Goal: Transaction & Acquisition: Purchase product/service

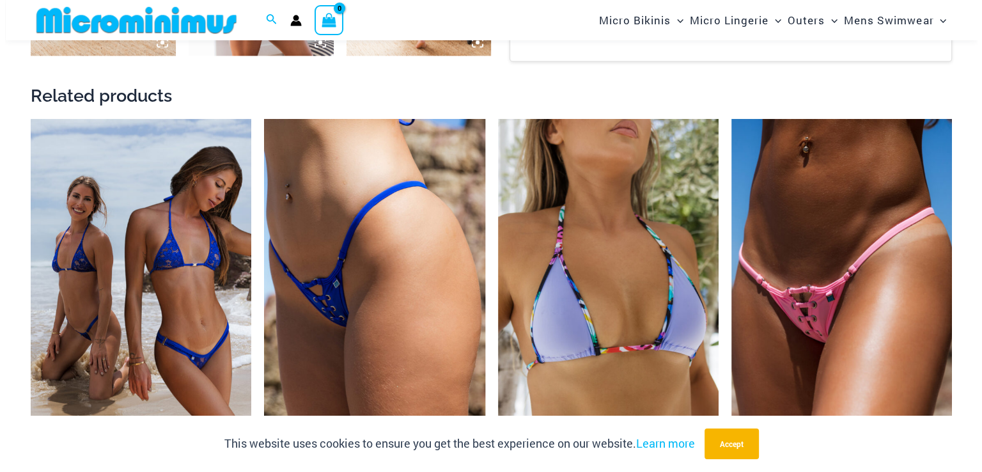
scroll to position [1920, 0]
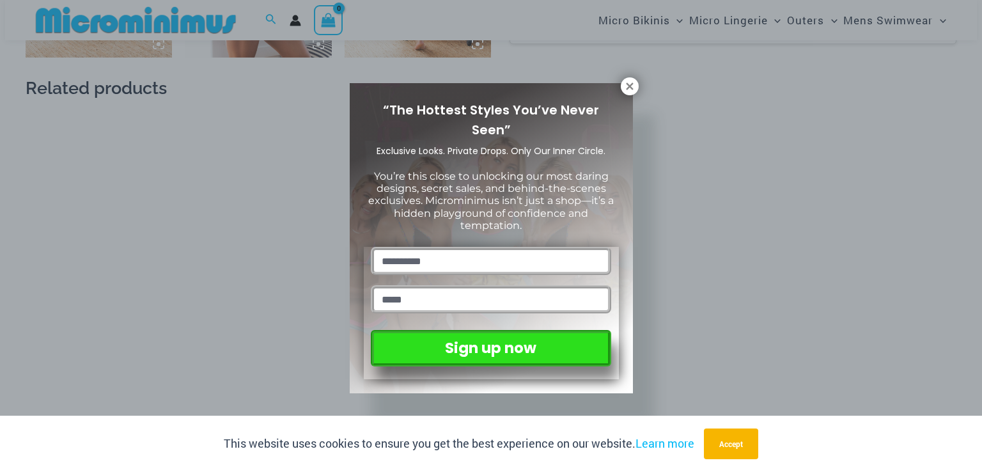
drag, startPoint x: 979, startPoint y: 33, endPoint x: 960, endPoint y: 219, distance: 187.0
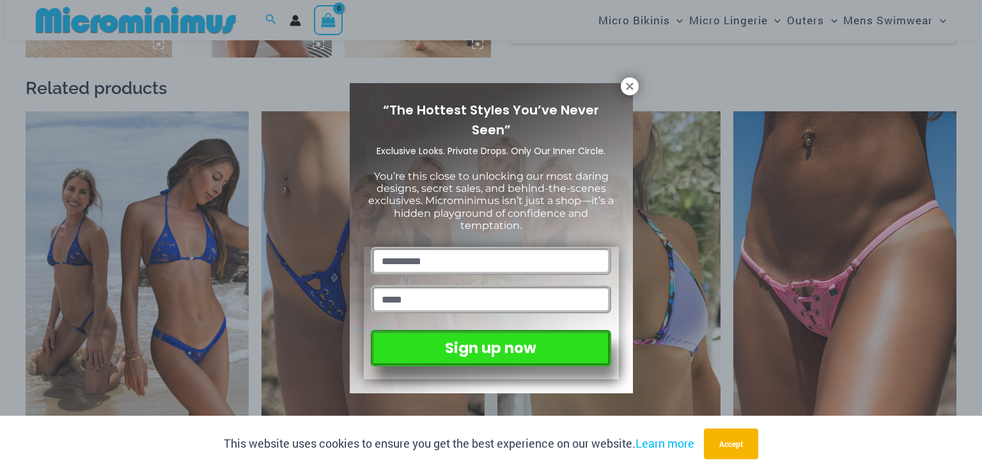
click at [633, 90] on icon at bounding box center [630, 87] width 12 height 12
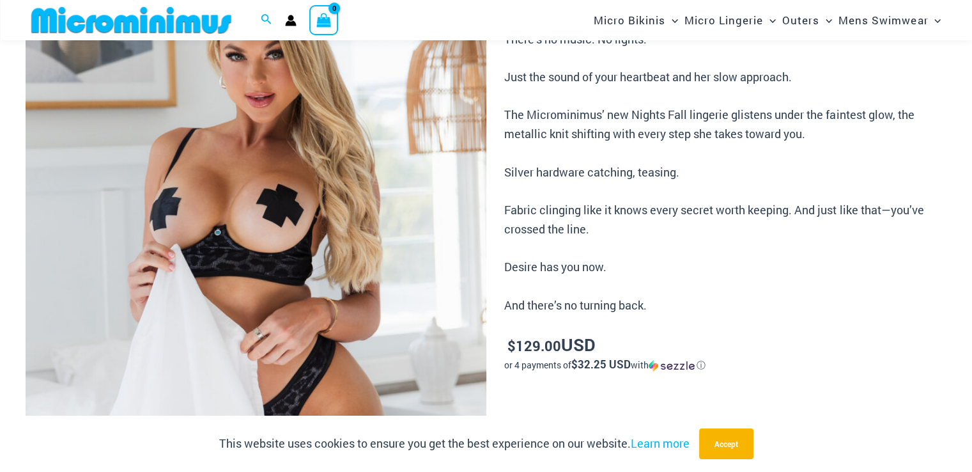
scroll to position [127, 0]
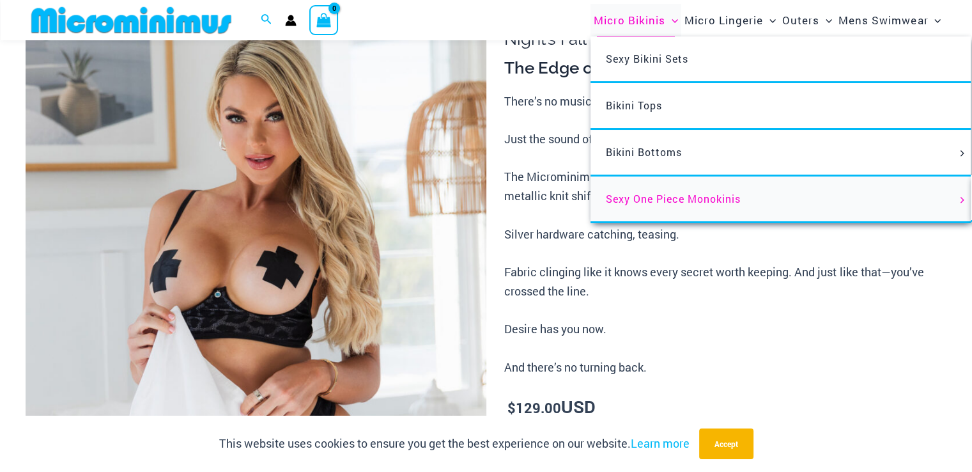
click at [677, 200] on span "Sexy One Piece Monokinis" at bounding box center [673, 198] width 135 height 13
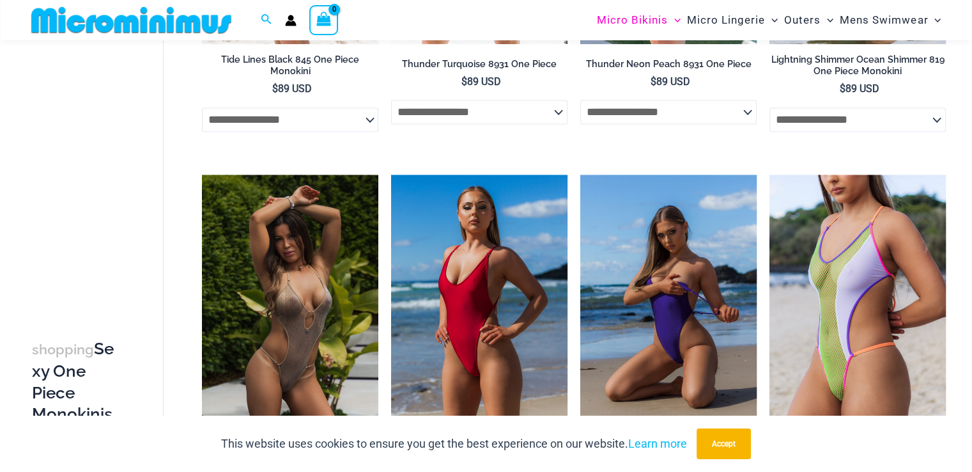
scroll to position [2024, 0]
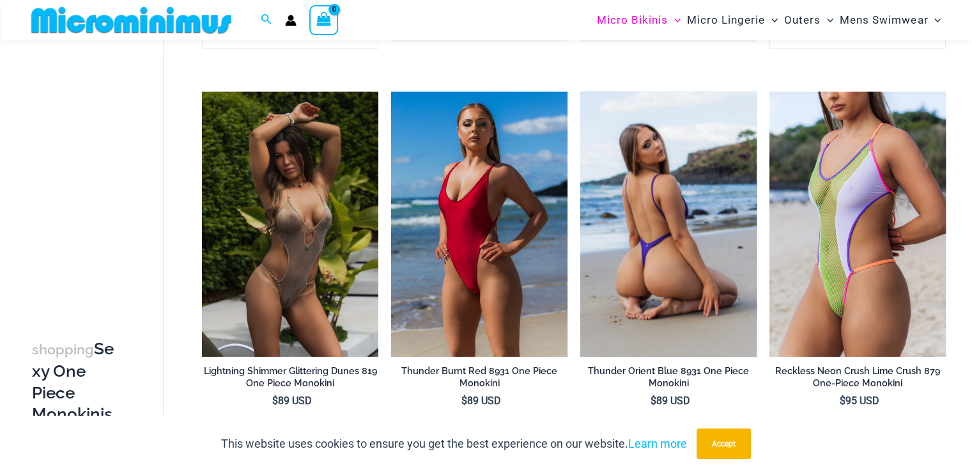
click at [704, 239] on img at bounding box center [668, 223] width 176 height 265
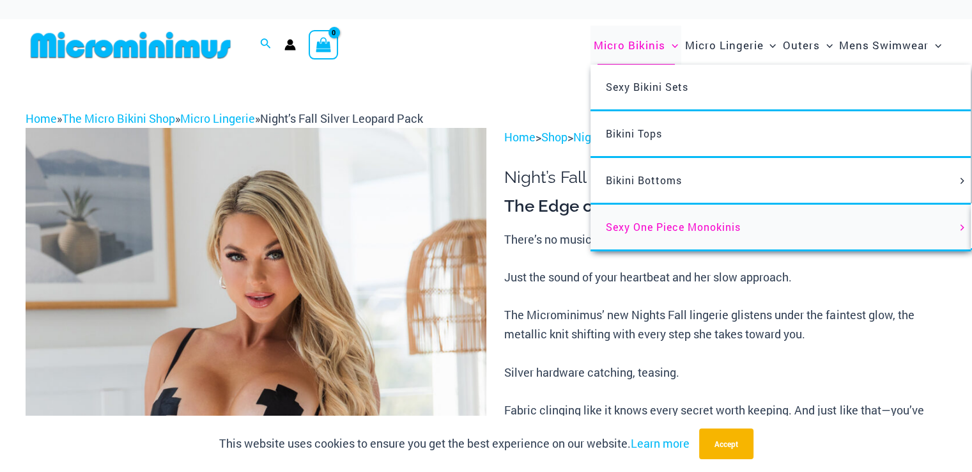
click at [642, 228] on span "Sexy One Piece Monokinis" at bounding box center [673, 226] width 135 height 13
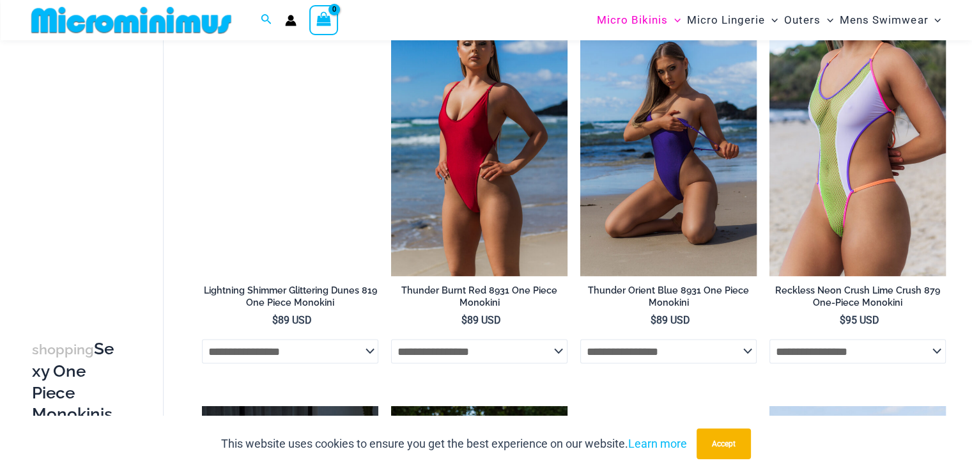
scroll to position [2092, 0]
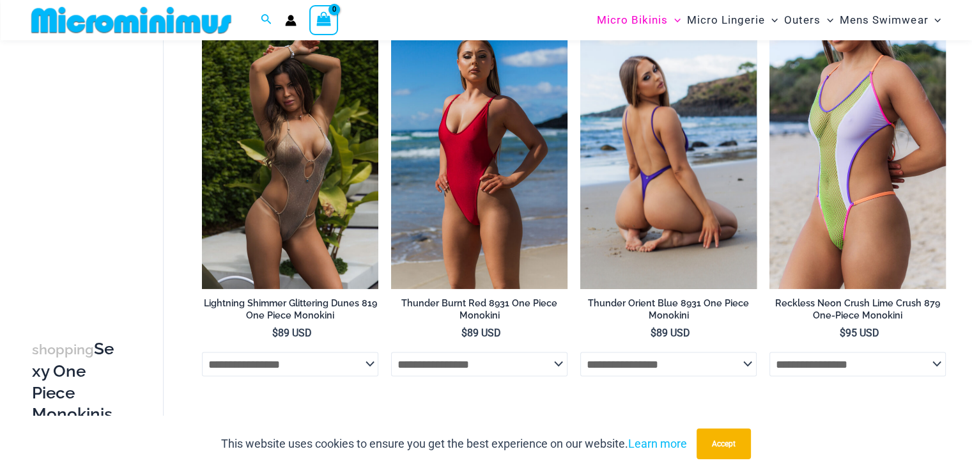
click at [660, 200] on img at bounding box center [668, 156] width 176 height 265
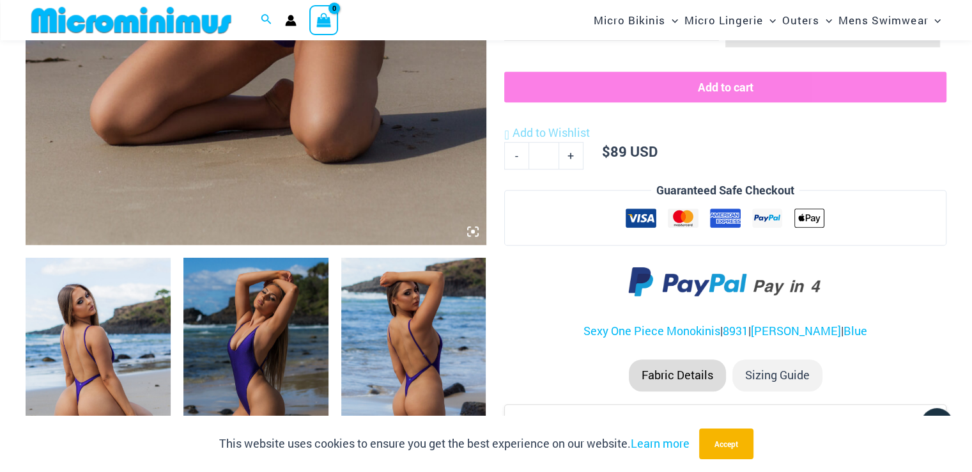
scroll to position [598, 0]
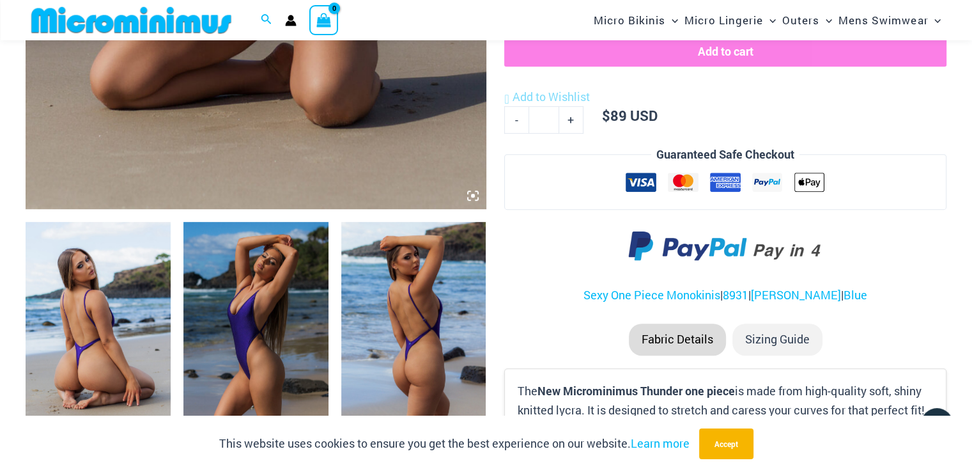
click at [127, 270] on img at bounding box center [98, 330] width 145 height 217
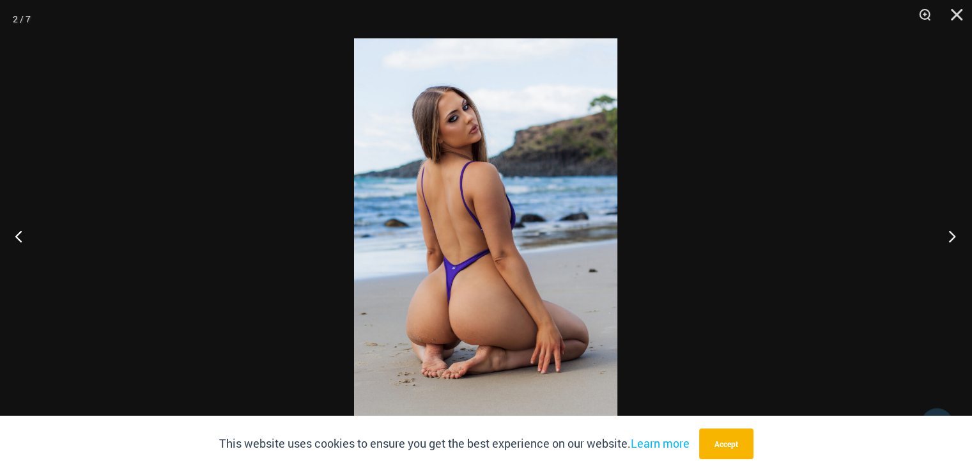
click at [951, 238] on button "Next" at bounding box center [948, 236] width 48 height 64
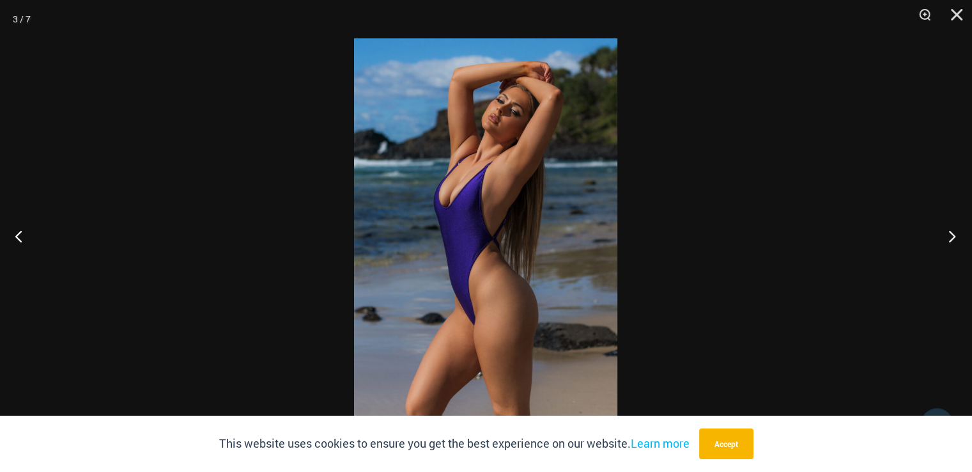
click at [951, 238] on button "Next" at bounding box center [948, 236] width 48 height 64
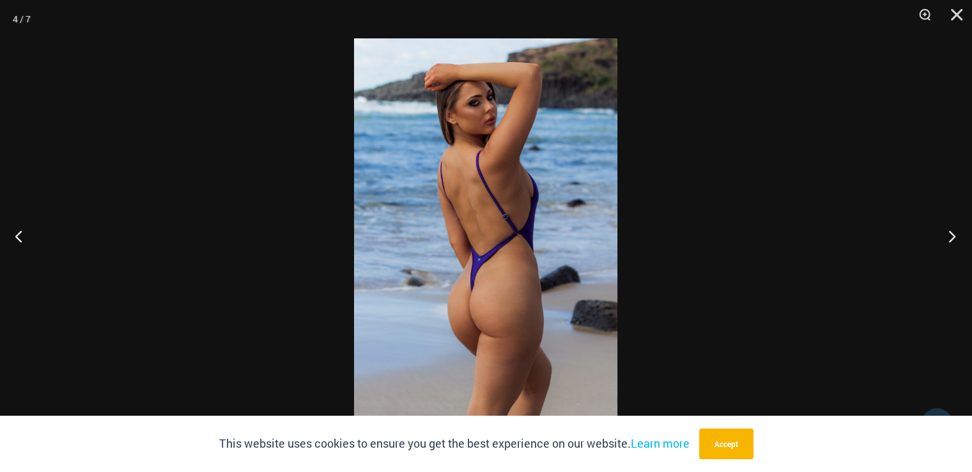
click at [951, 238] on button "Next" at bounding box center [948, 236] width 48 height 64
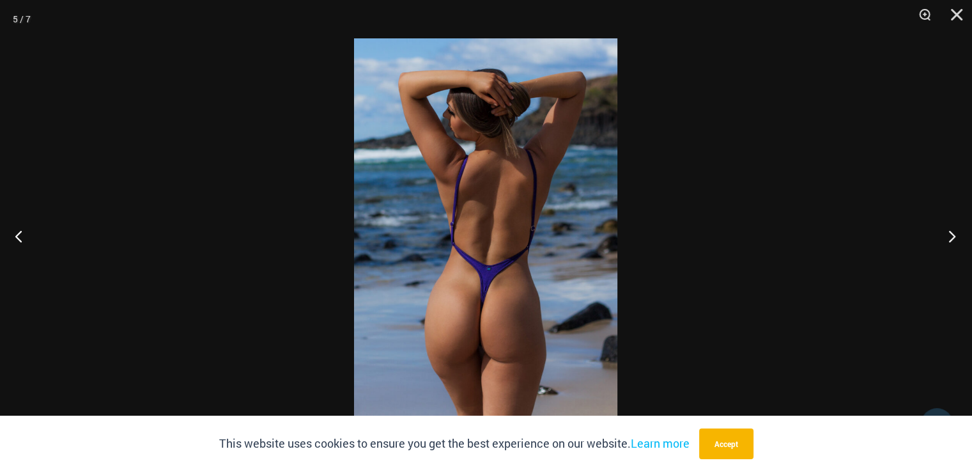
click at [951, 238] on button "Next" at bounding box center [948, 236] width 48 height 64
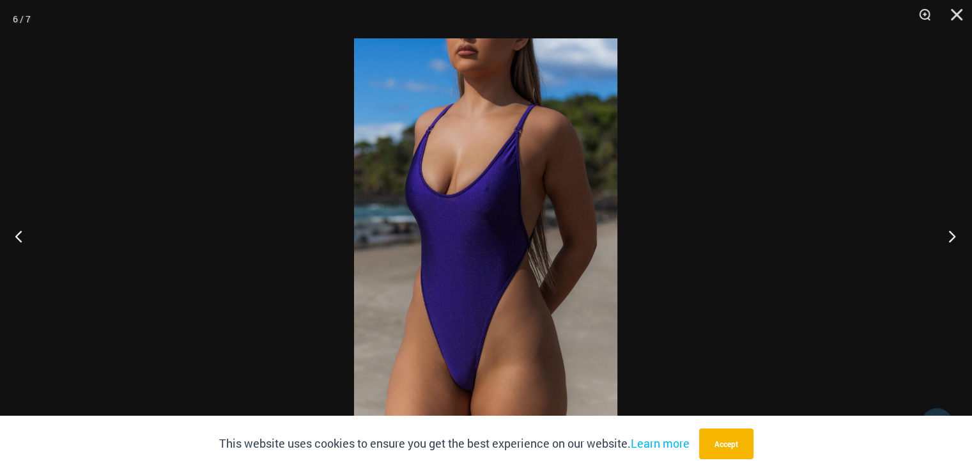
click at [951, 238] on button "Next" at bounding box center [948, 236] width 48 height 64
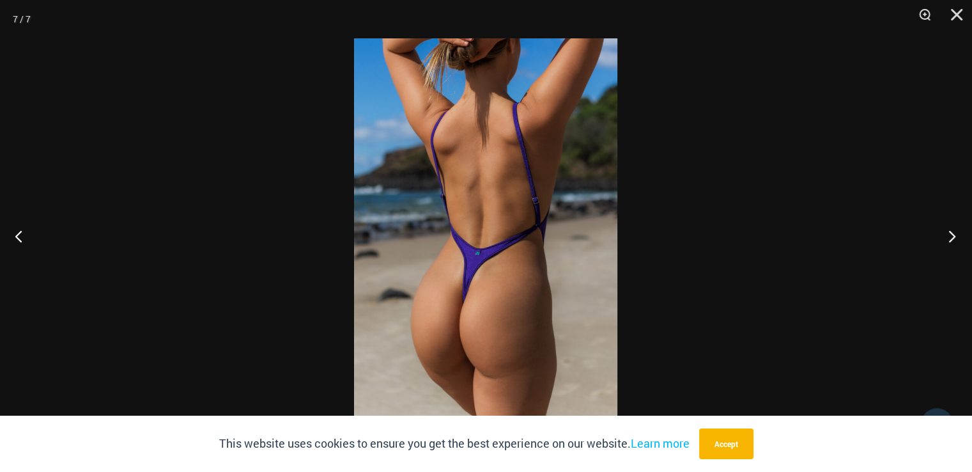
click at [951, 238] on button "Next" at bounding box center [948, 236] width 48 height 64
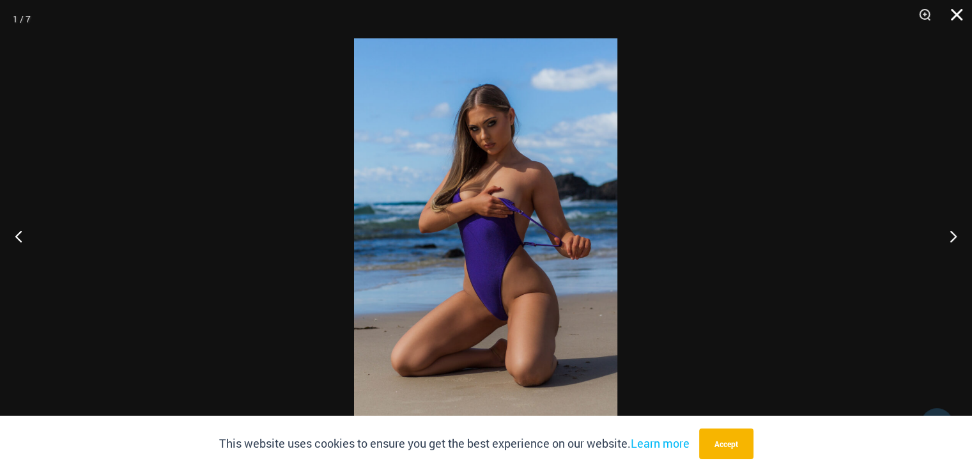
click at [953, 11] on button "Close" at bounding box center [953, 19] width 32 height 38
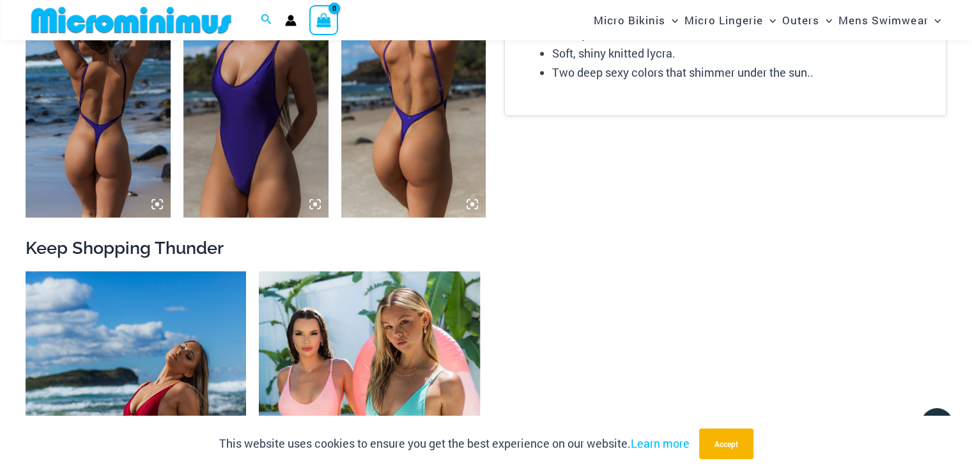
scroll to position [945, 0]
